Goal: Task Accomplishment & Management: Manage account settings

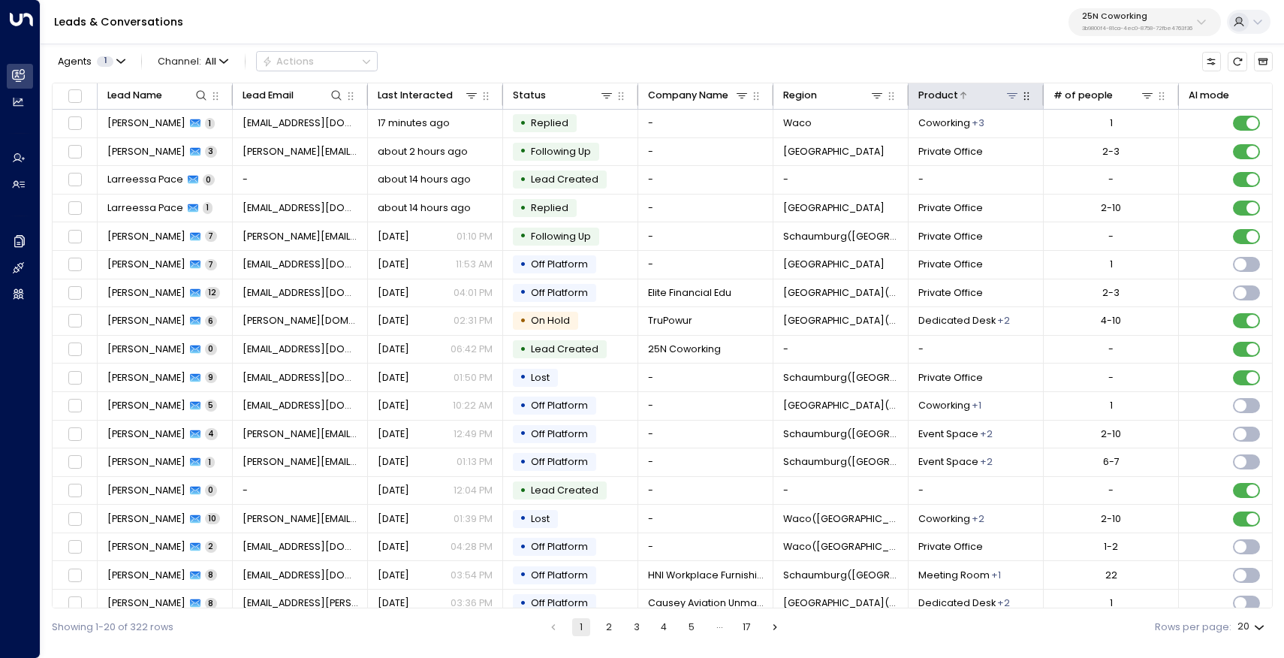
click at [1015, 98] on icon at bounding box center [1012, 95] width 12 height 12
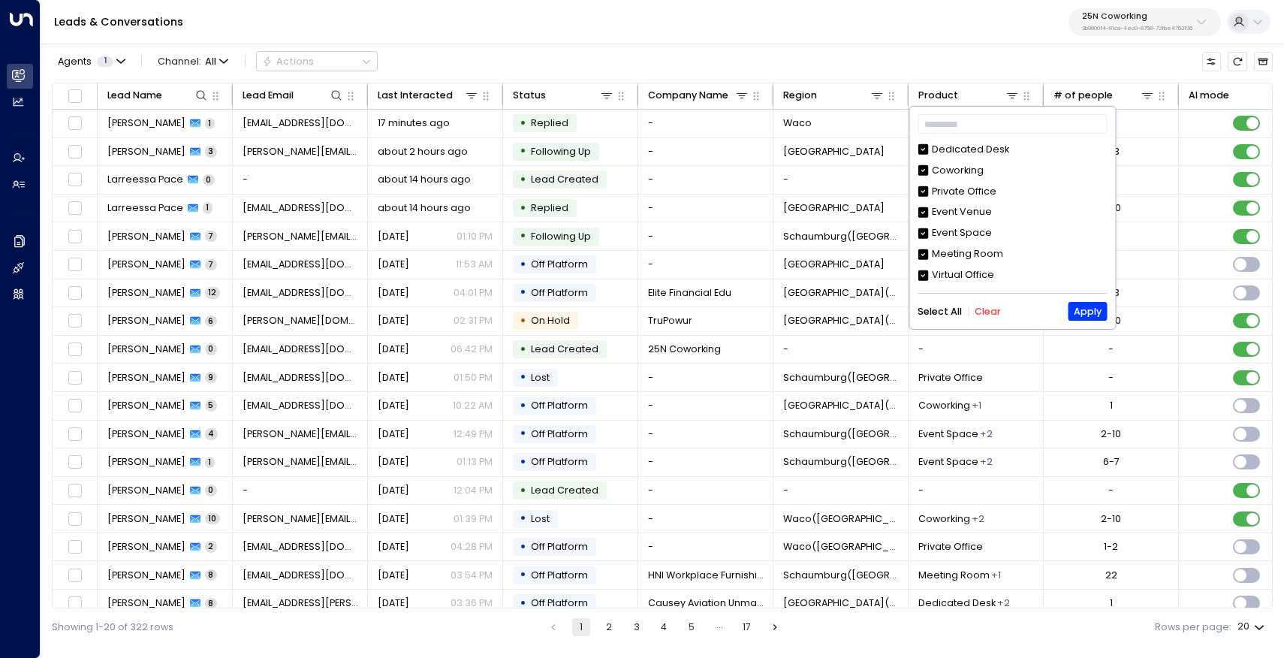
click at [964, 5] on div "Leads & Conversations 25N Coworking 3b9800f4-81ca-4ec0-8758-72fbe4763f36" at bounding box center [662, 22] width 1243 height 44
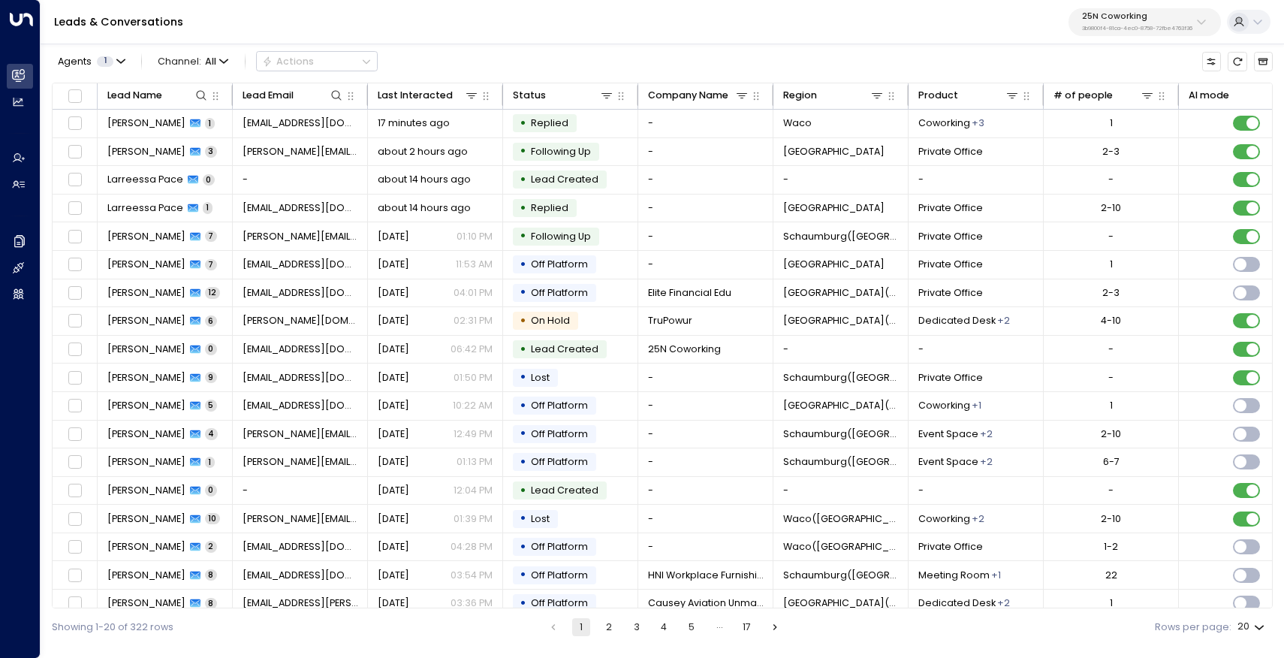
click at [1204, 24] on icon at bounding box center [1201, 22] width 12 height 12
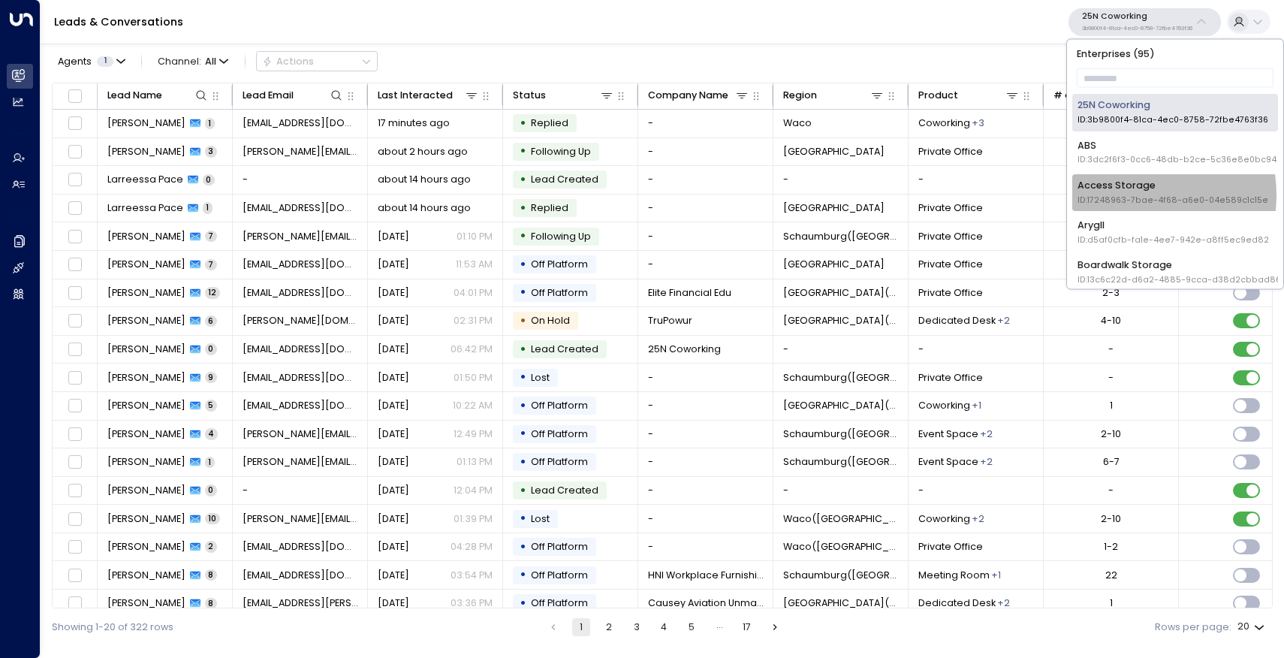
click at [1133, 194] on span "ID: 17248963-7bae-4f68-a6e0-04e589c1c15e" at bounding box center [1172, 200] width 191 height 12
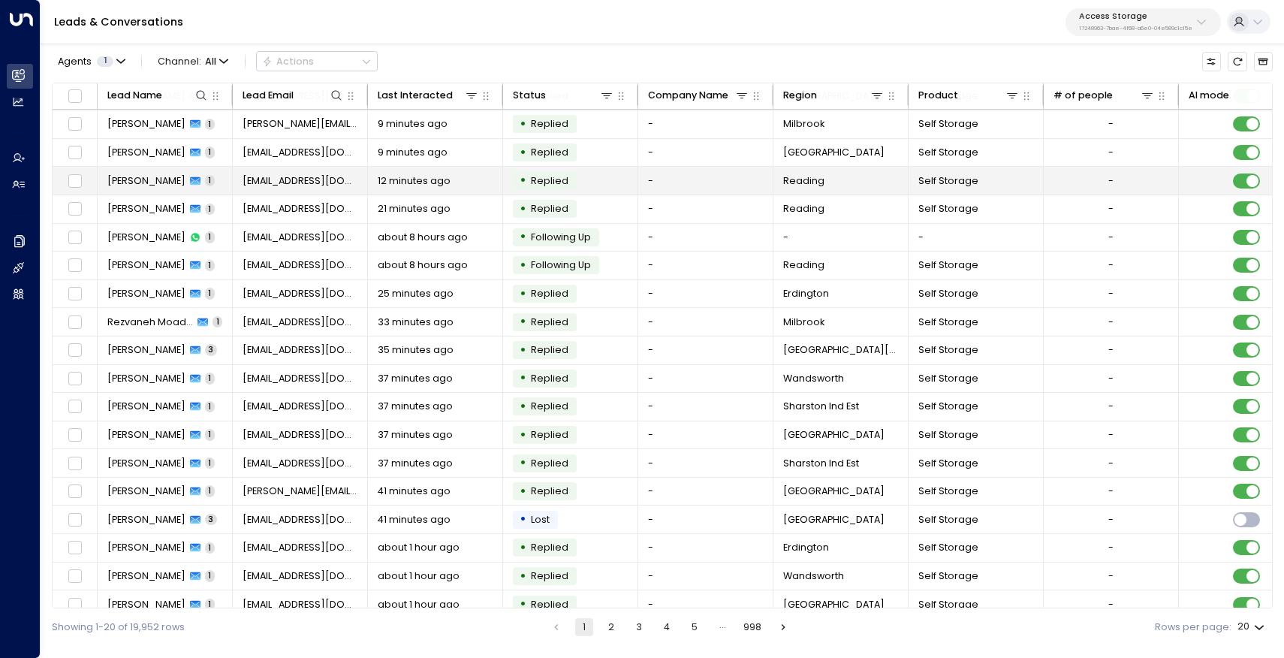
scroll to position [61, 0]
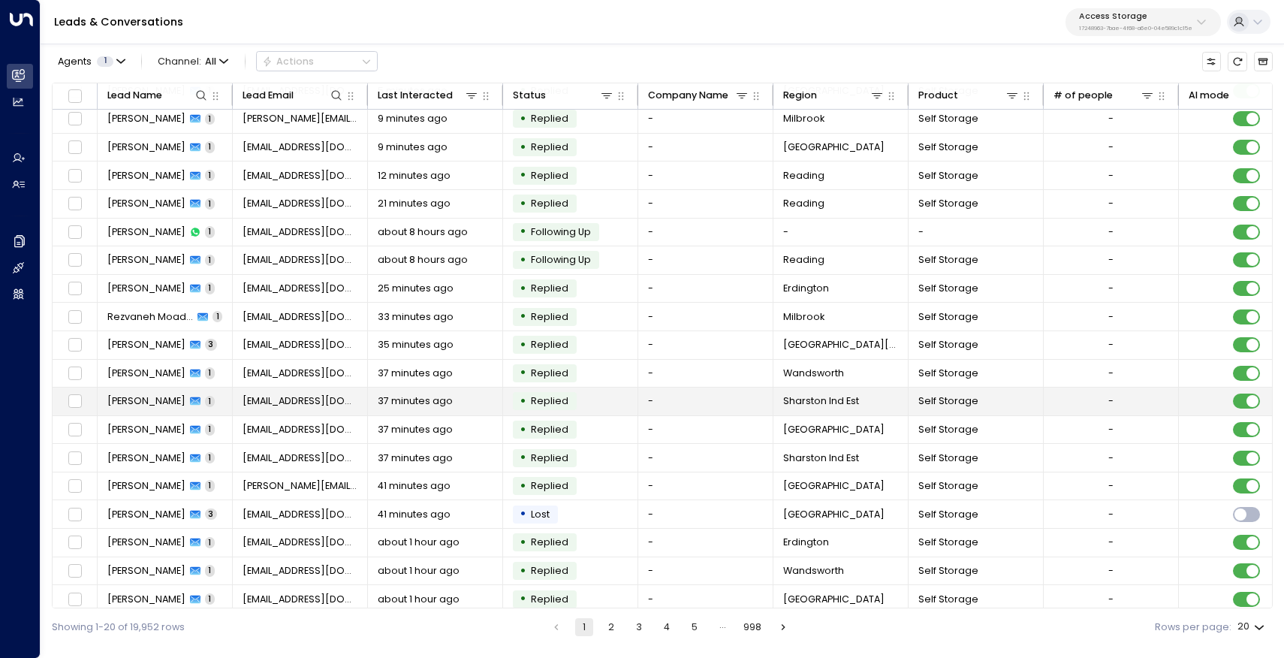
click at [140, 405] on span "[PERSON_NAME]" at bounding box center [146, 401] width 78 height 14
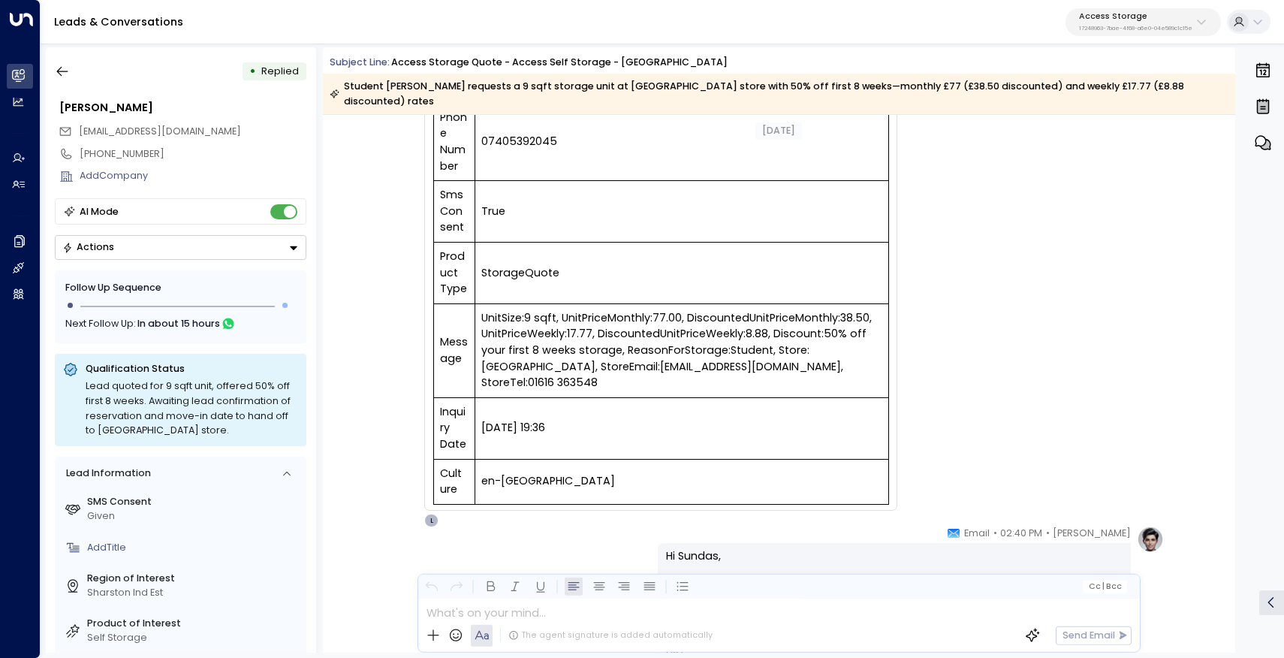
scroll to position [341, 0]
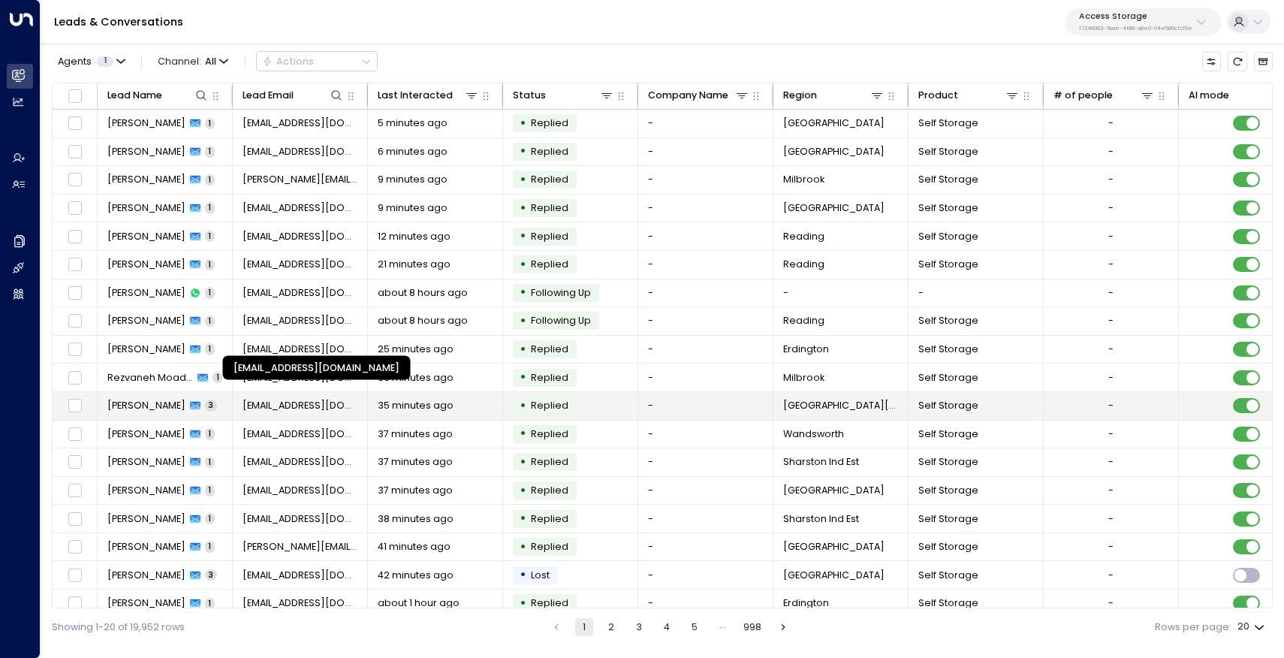
scroll to position [70, 0]
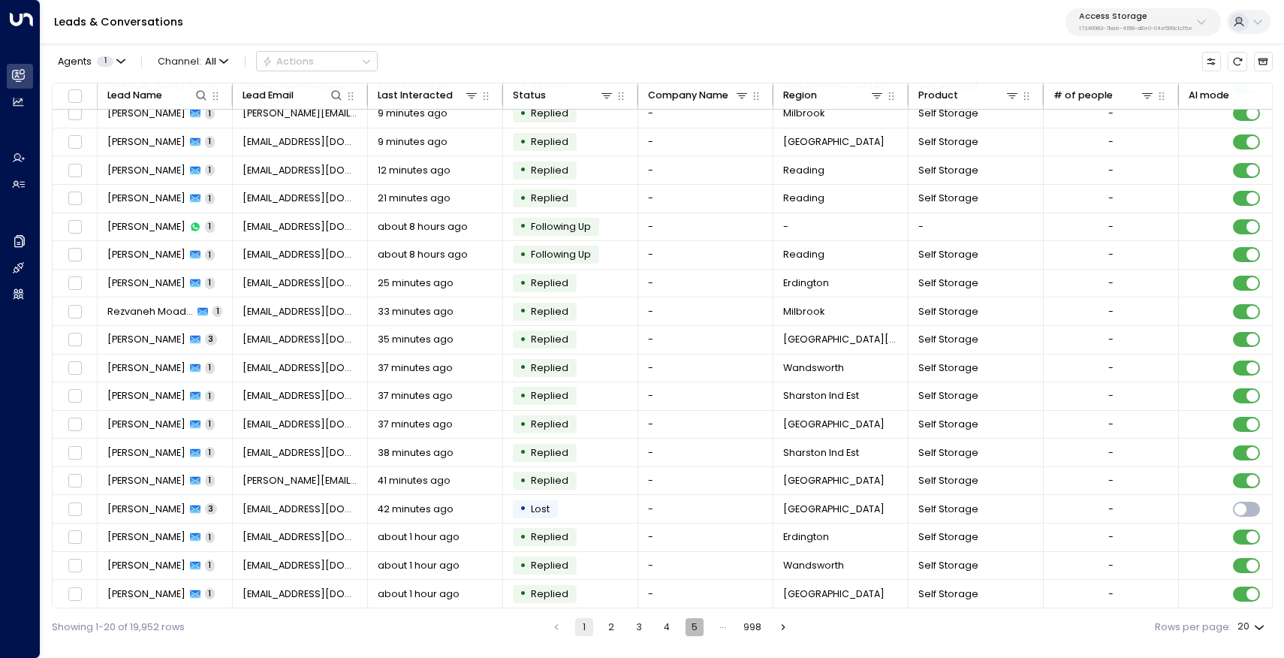
click at [697, 629] on button "5" at bounding box center [695, 627] width 18 height 18
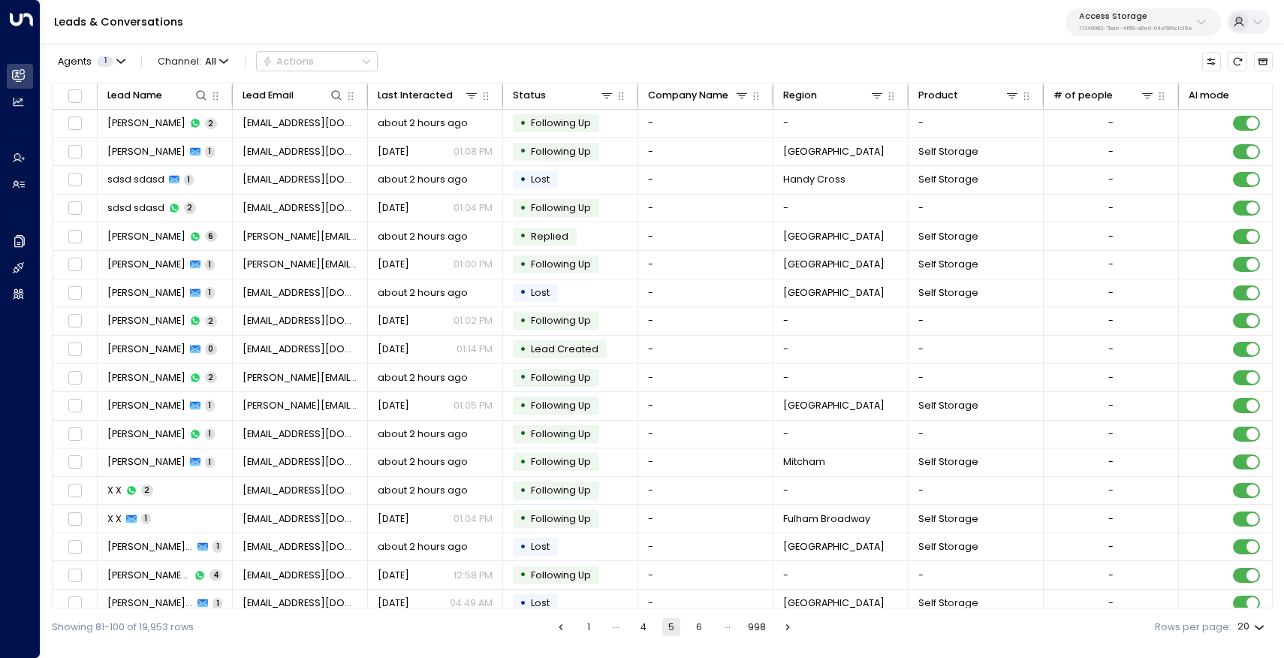
click at [1207, 22] on button "Access Storage 17248963-7bae-4f68-a6e0-04e589c1c15e" at bounding box center [1142, 22] width 155 height 28
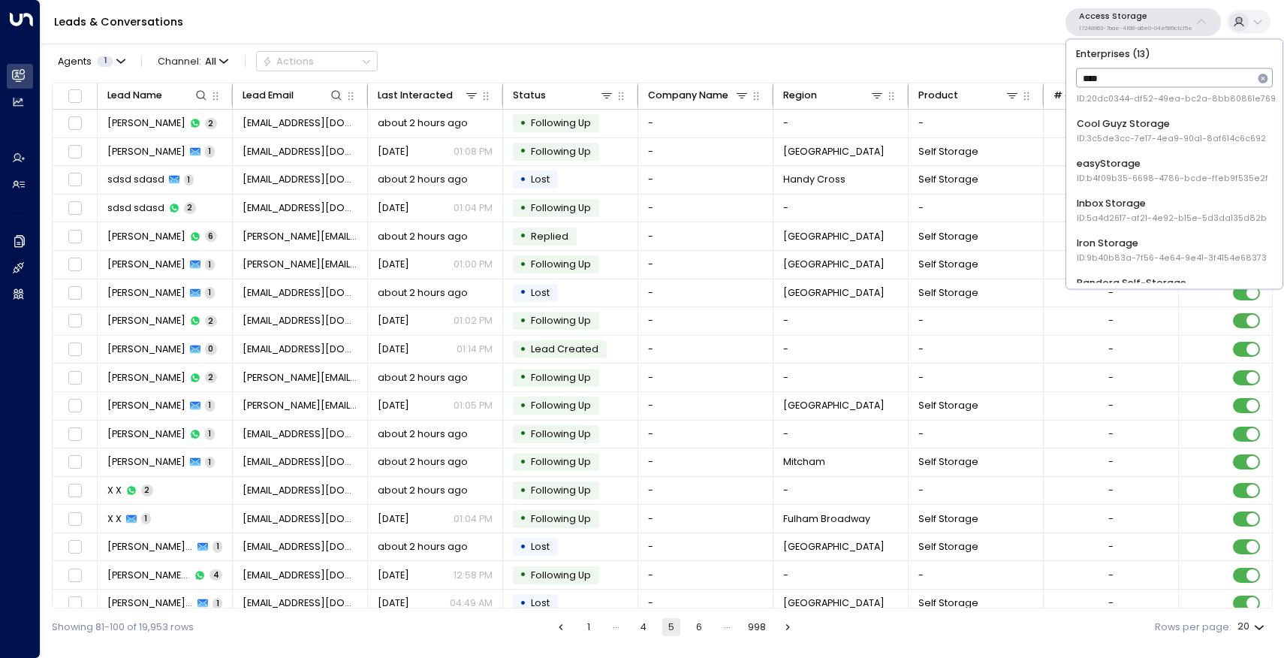
scroll to position [61, 0]
type input "*******"
click at [1148, 126] on div "Cinch Storage ID: 20dc0344-df52-49ea-bc2a-8bb80861e769" at bounding box center [1176, 131] width 199 height 28
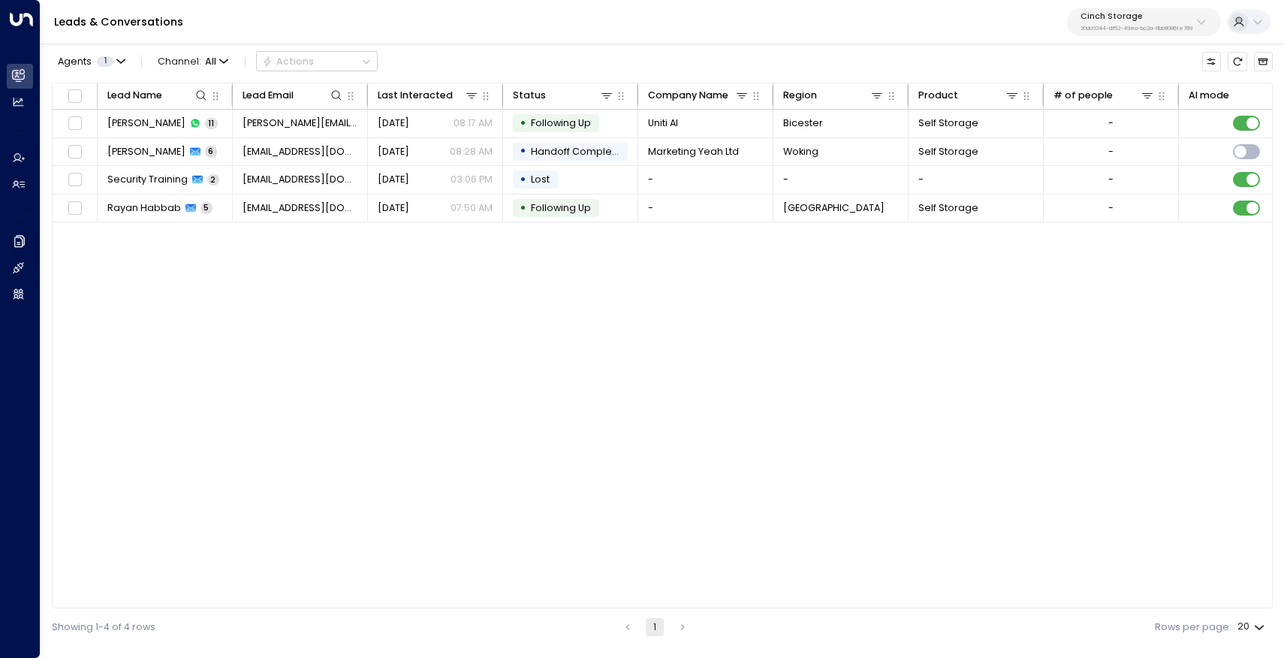
click at [1198, 20] on icon at bounding box center [1201, 22] width 12 height 12
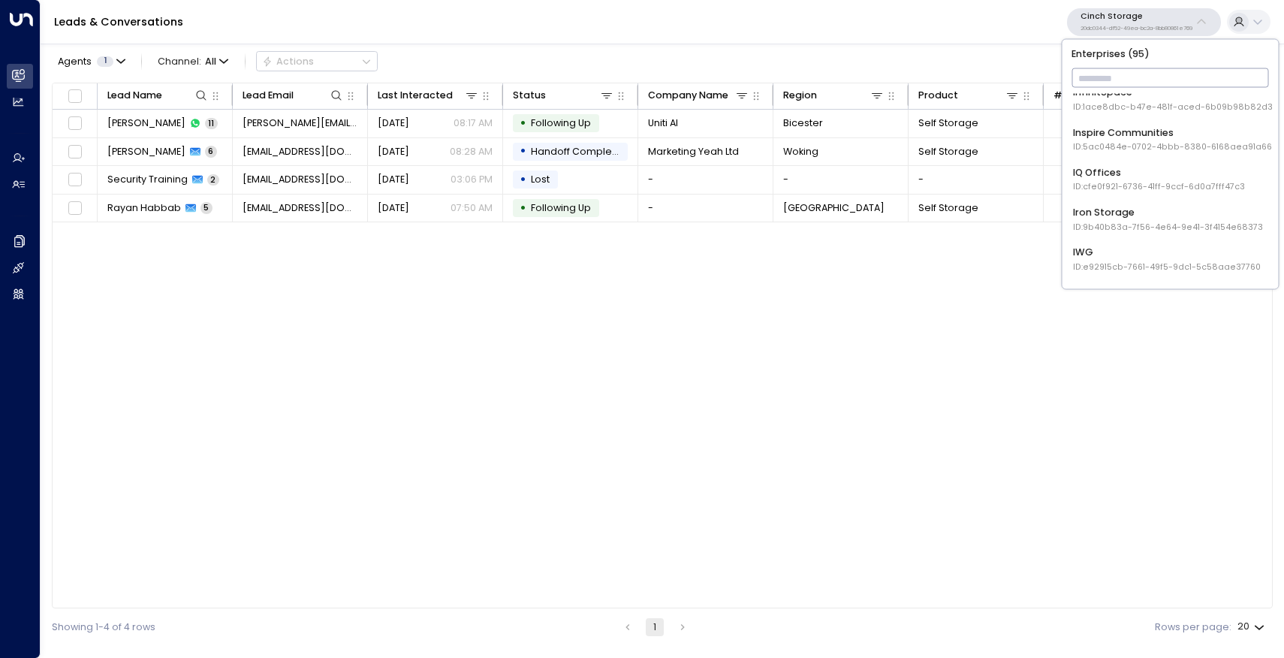
scroll to position [1011, 0]
click at [1087, 212] on div "Iron Storage ID: 9b40b83a-7f56-4e64-9e41-3f4154e68373" at bounding box center [1168, 217] width 190 height 28
